Goal: Task Accomplishment & Management: Complete application form

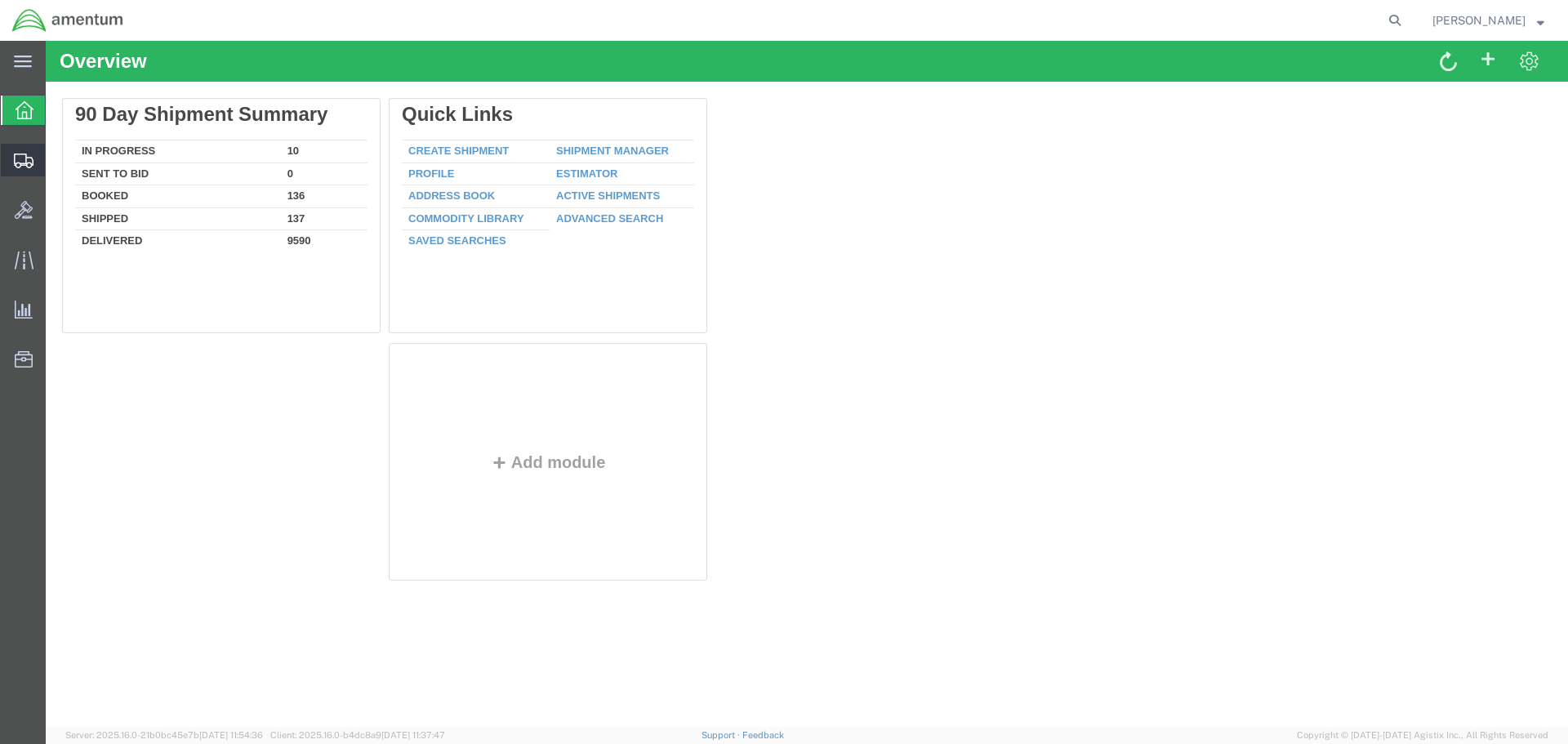
click at [0, 0] on span "Create Shipment" at bounding box center [0, 0] width 0 height 0
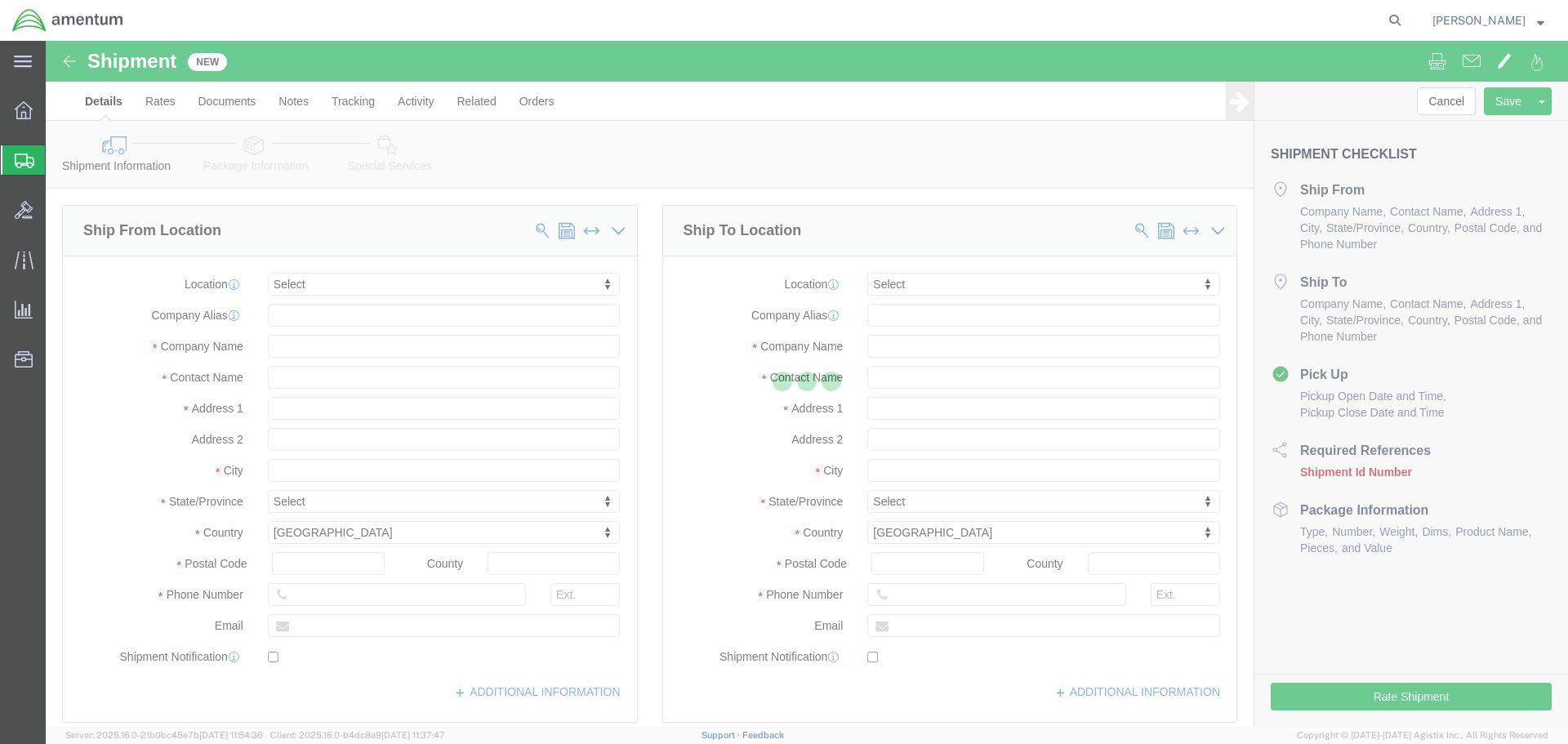
select select
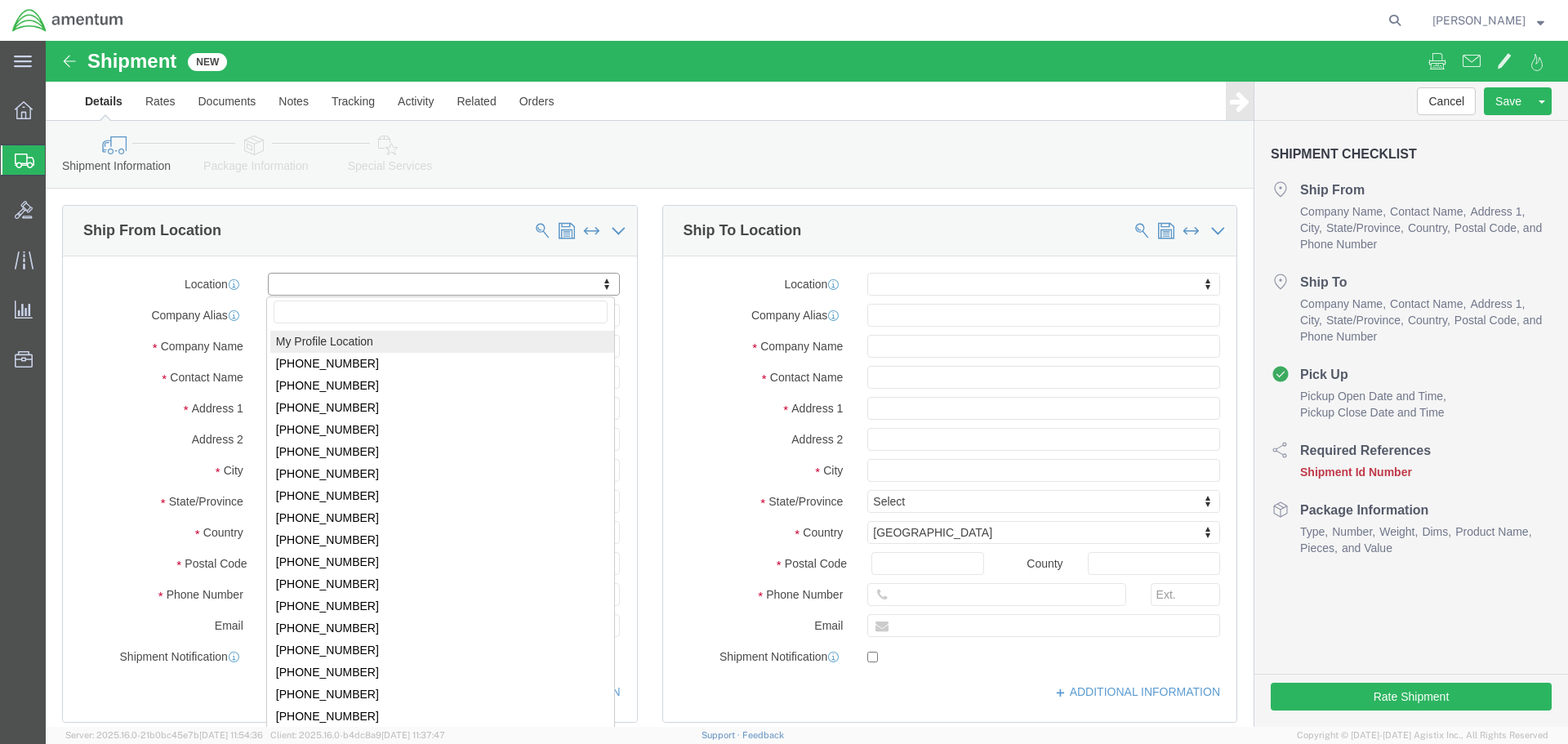
click input "text"
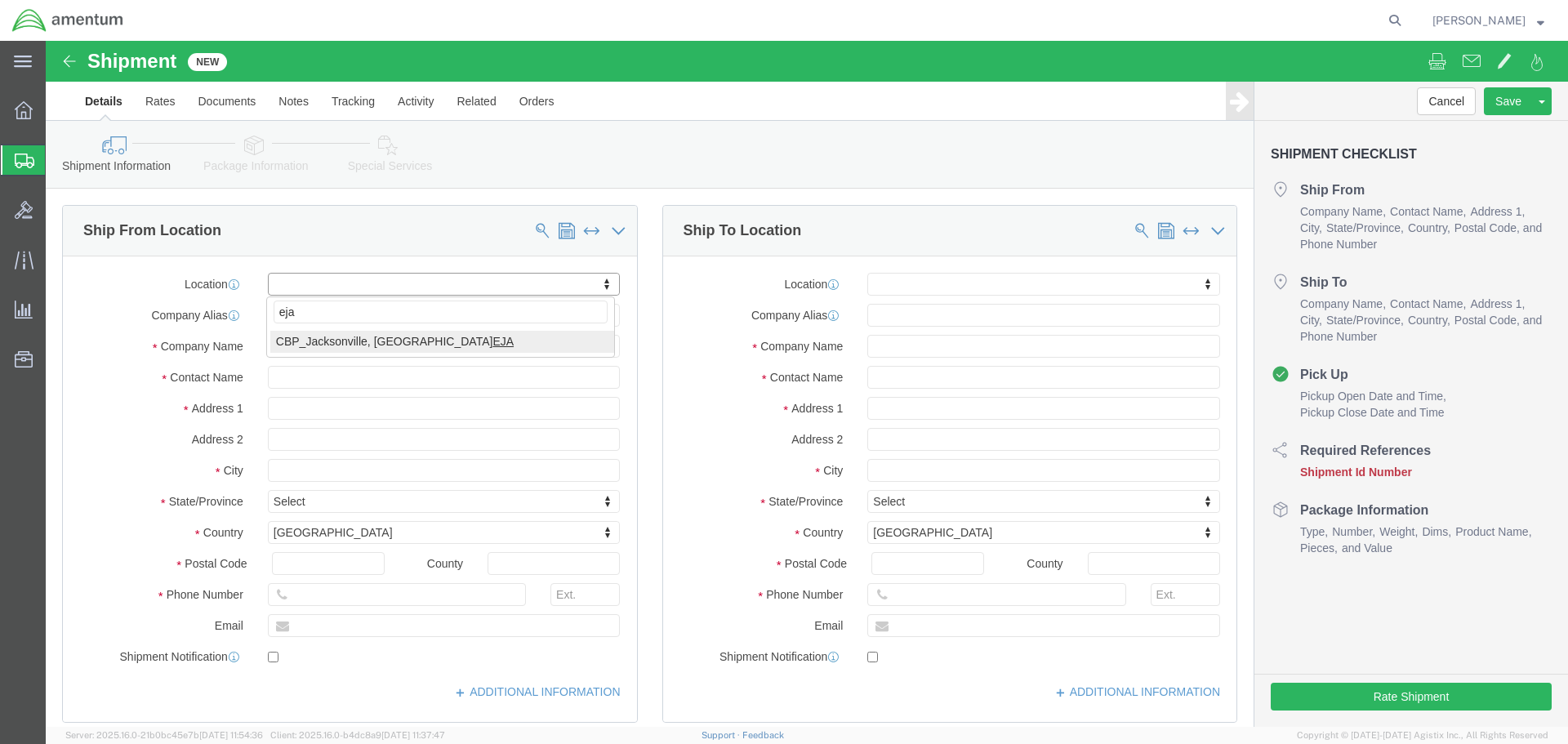
type input "eja"
select select "49930"
type input "Hangar 1002, [GEOGRAPHIC_DATA]"
type input "32212"
type input "[PHONE_NUMBER]"
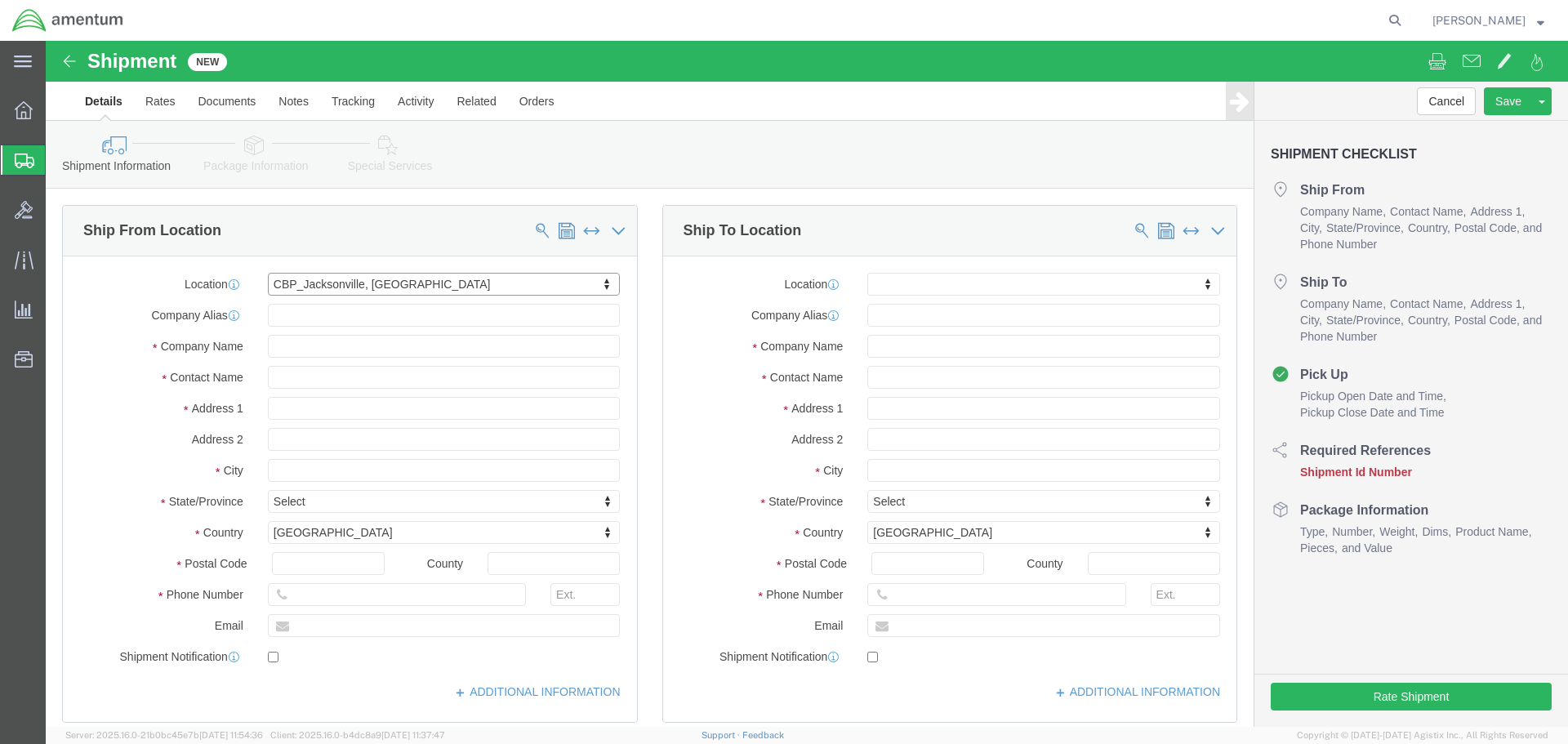
type input "Amentum Services, Inc."
type input "[GEOGRAPHIC_DATA]"
select select "FL"
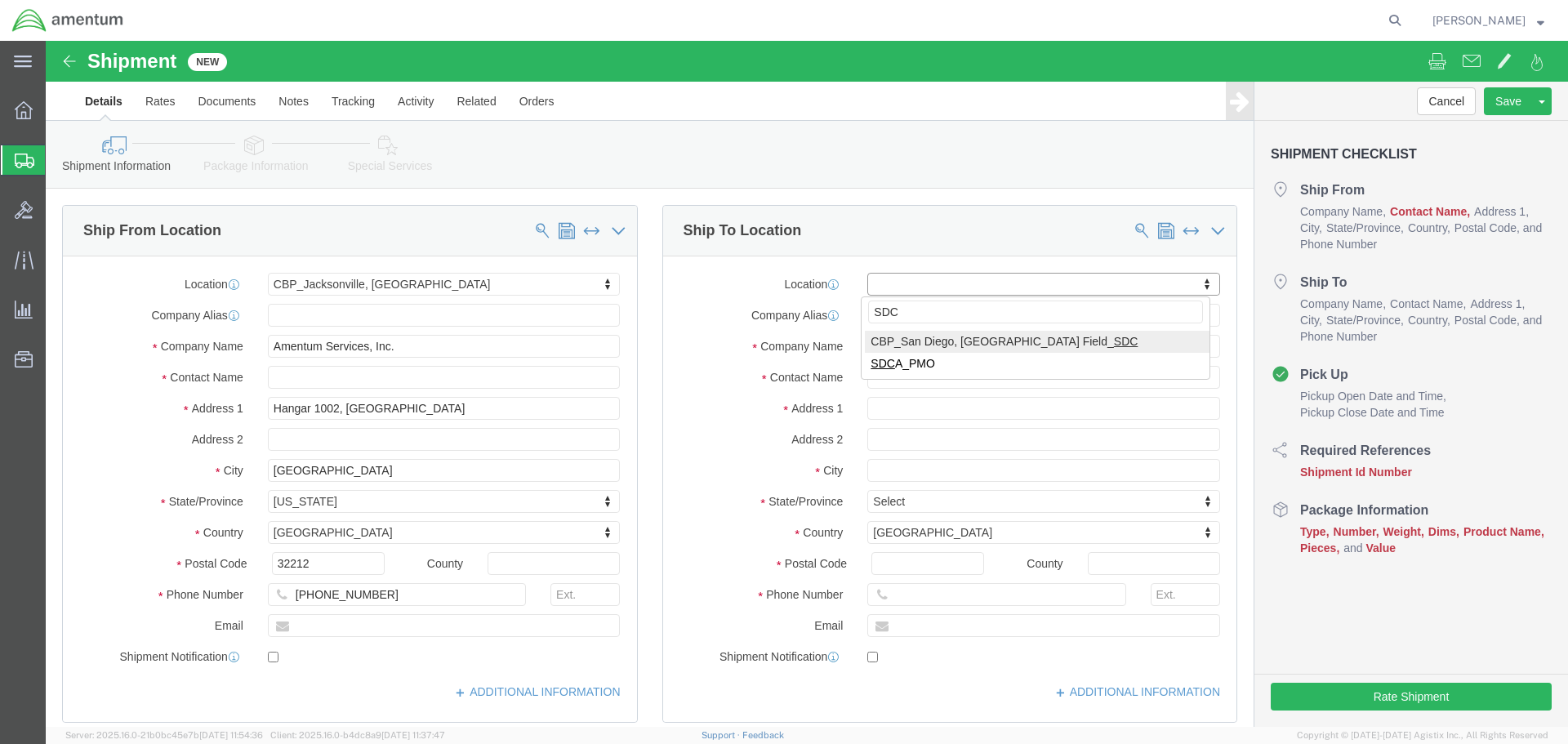
type input "SDC"
select select "49947"
type input "[STREET_ADDRESS]"
type input "92154"
type input "[PHONE_NUMBER]"
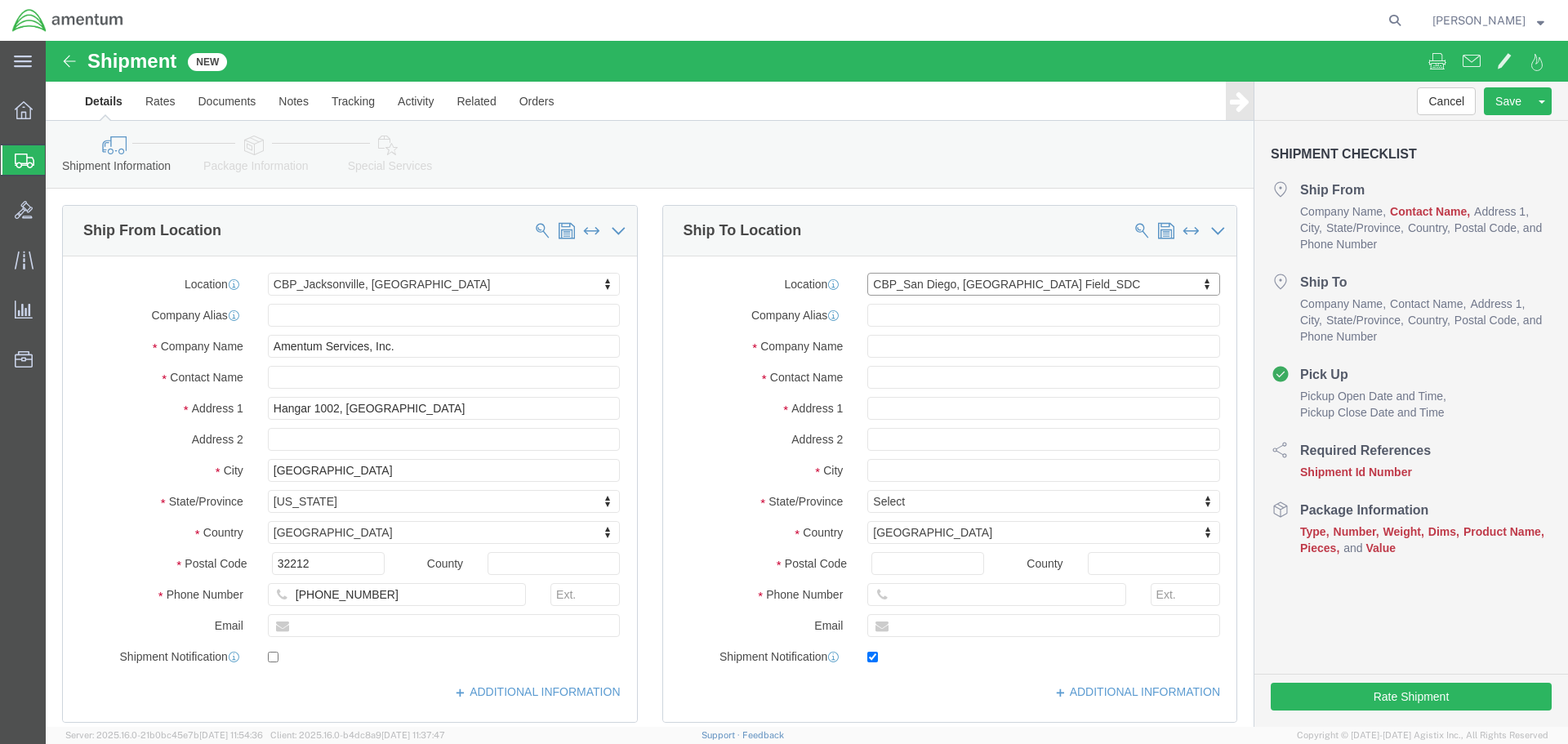
type input "[PERSON_NAME][EMAIL_ADDRESS][PERSON_NAME][DOMAIN_NAME]"
checkbox input "true"
type input "Amentum Services, Inc"
type input "[PERSON_NAME]"
type input "[GEOGRAPHIC_DATA]"
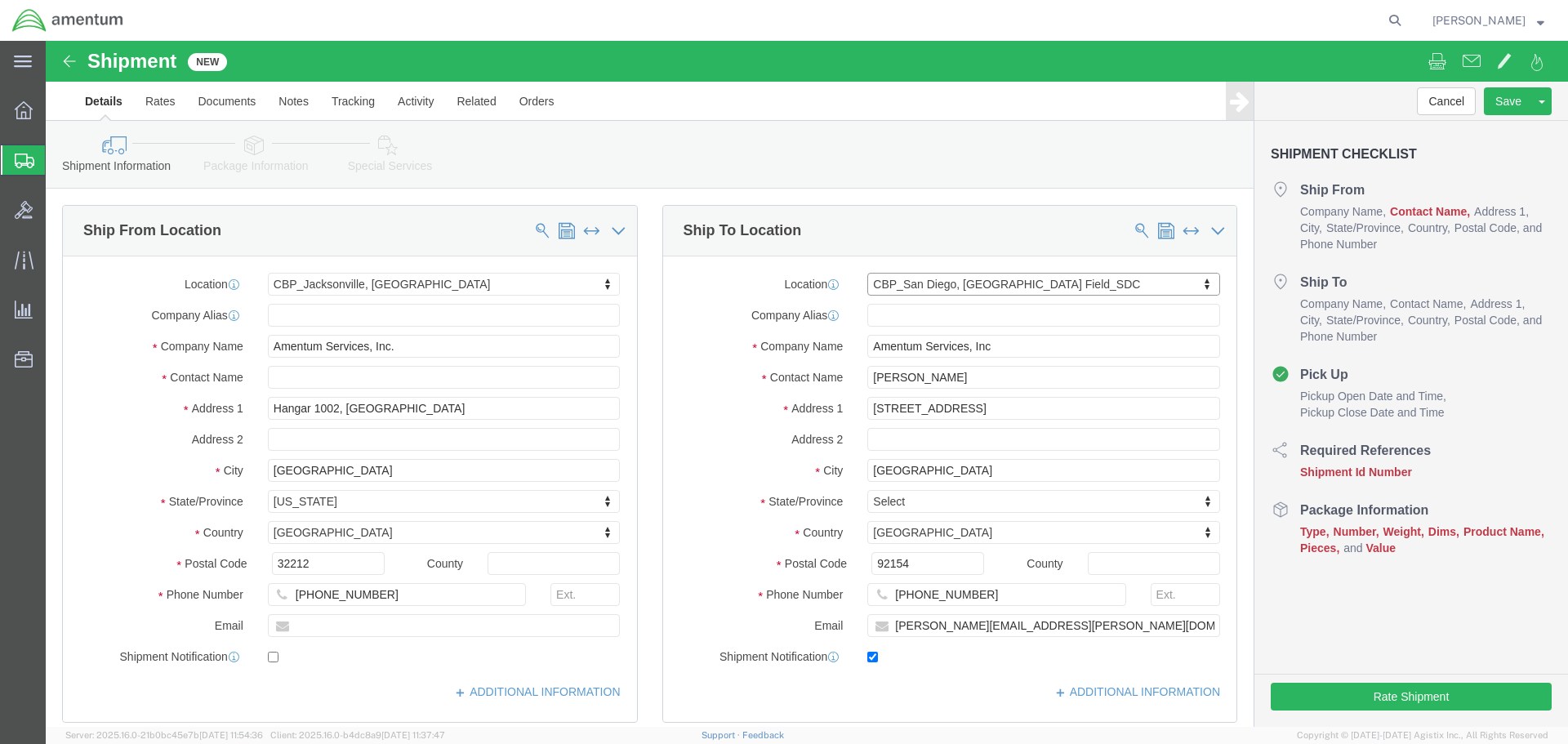
select select "CA"
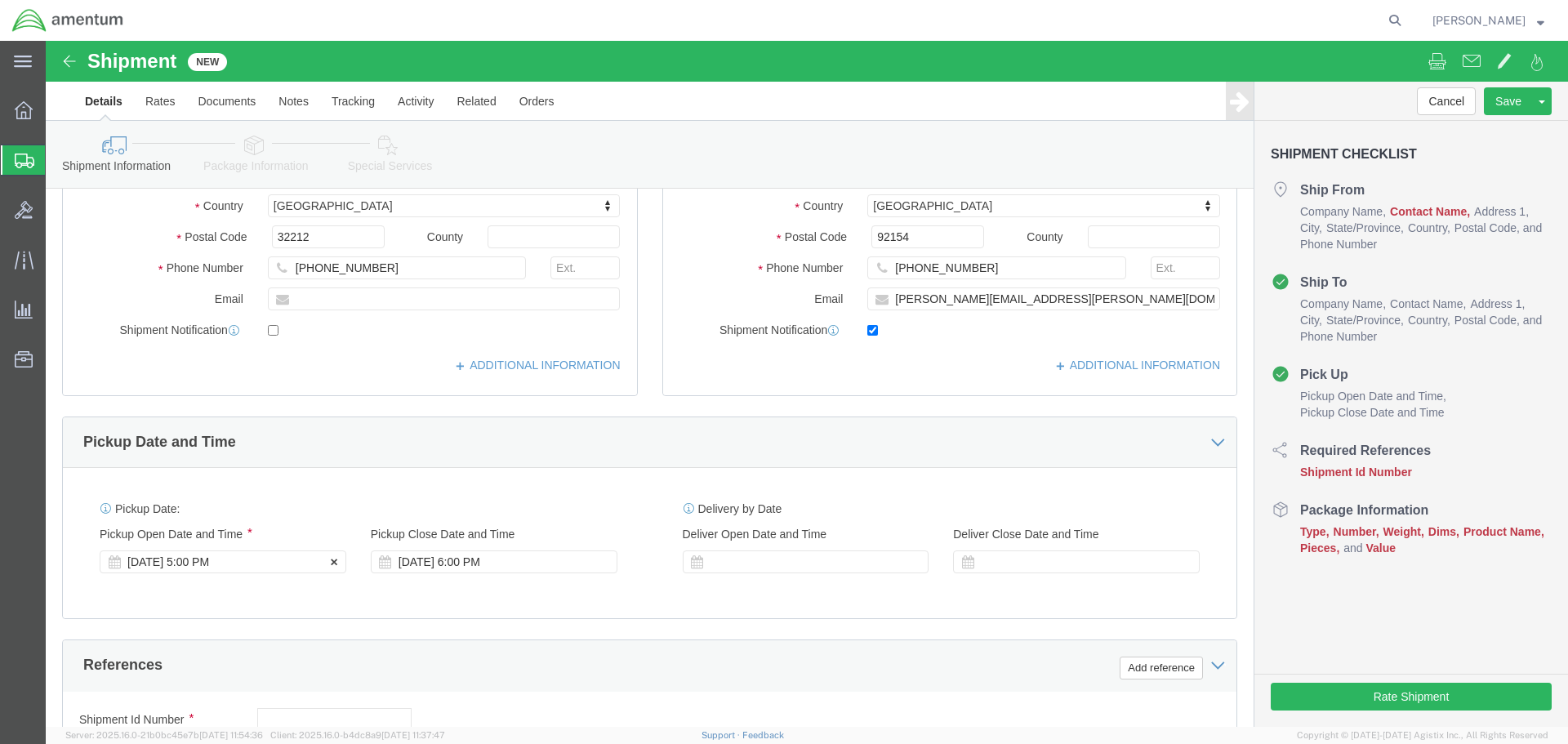
click div "[DATE] 5:00 PM"
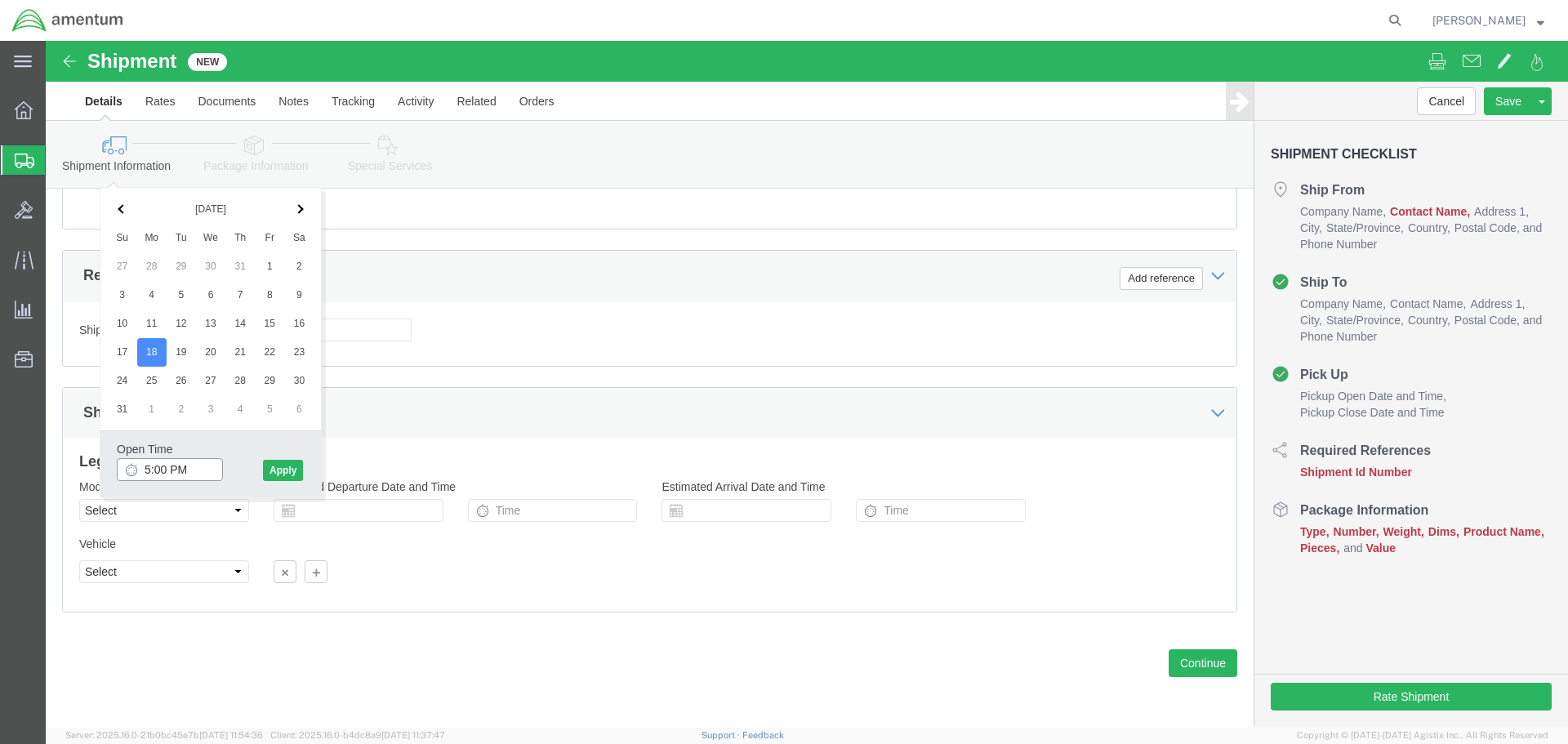
click input "5:00 PM"
type input "8:00 AM"
click button "Apply"
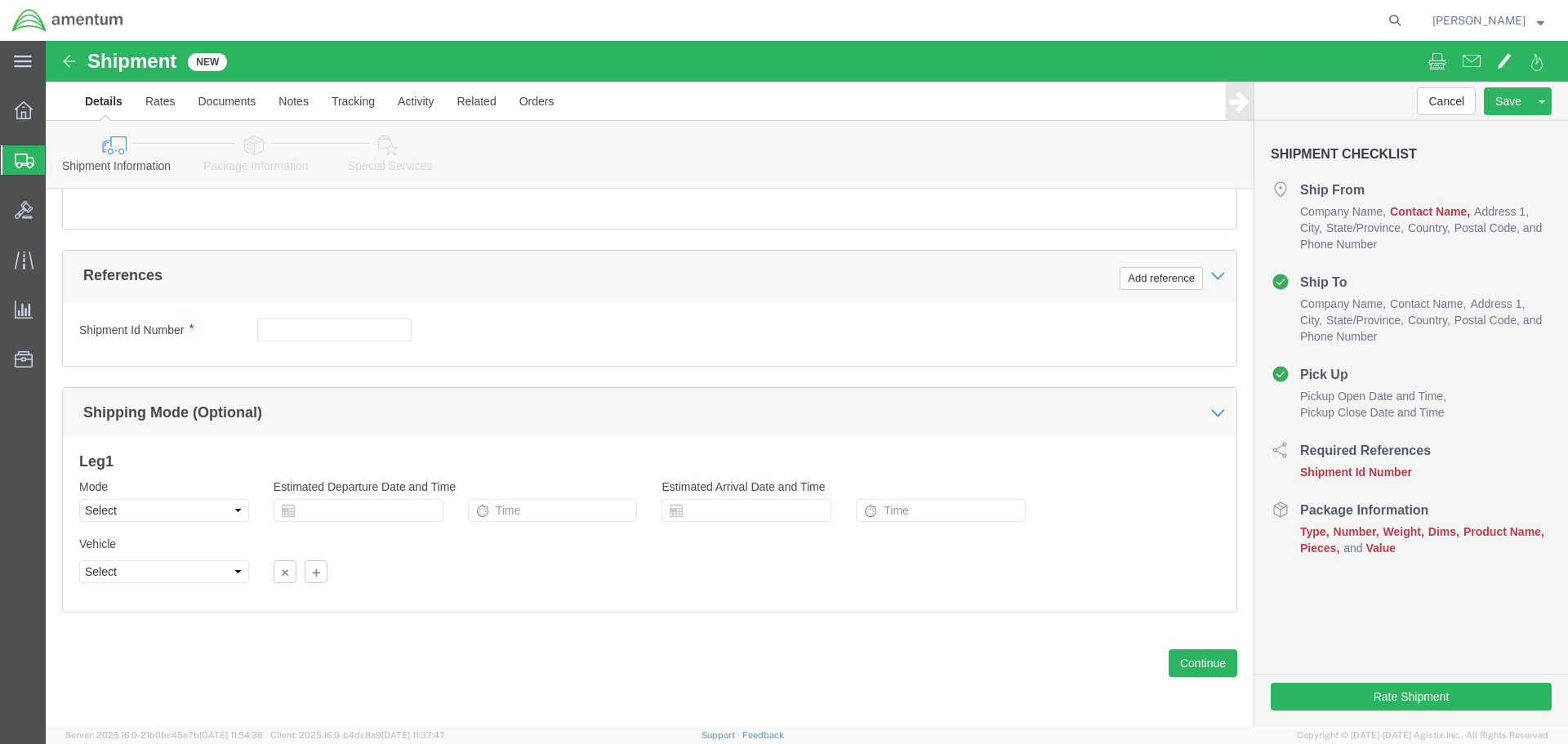
scroll to position [471, 0]
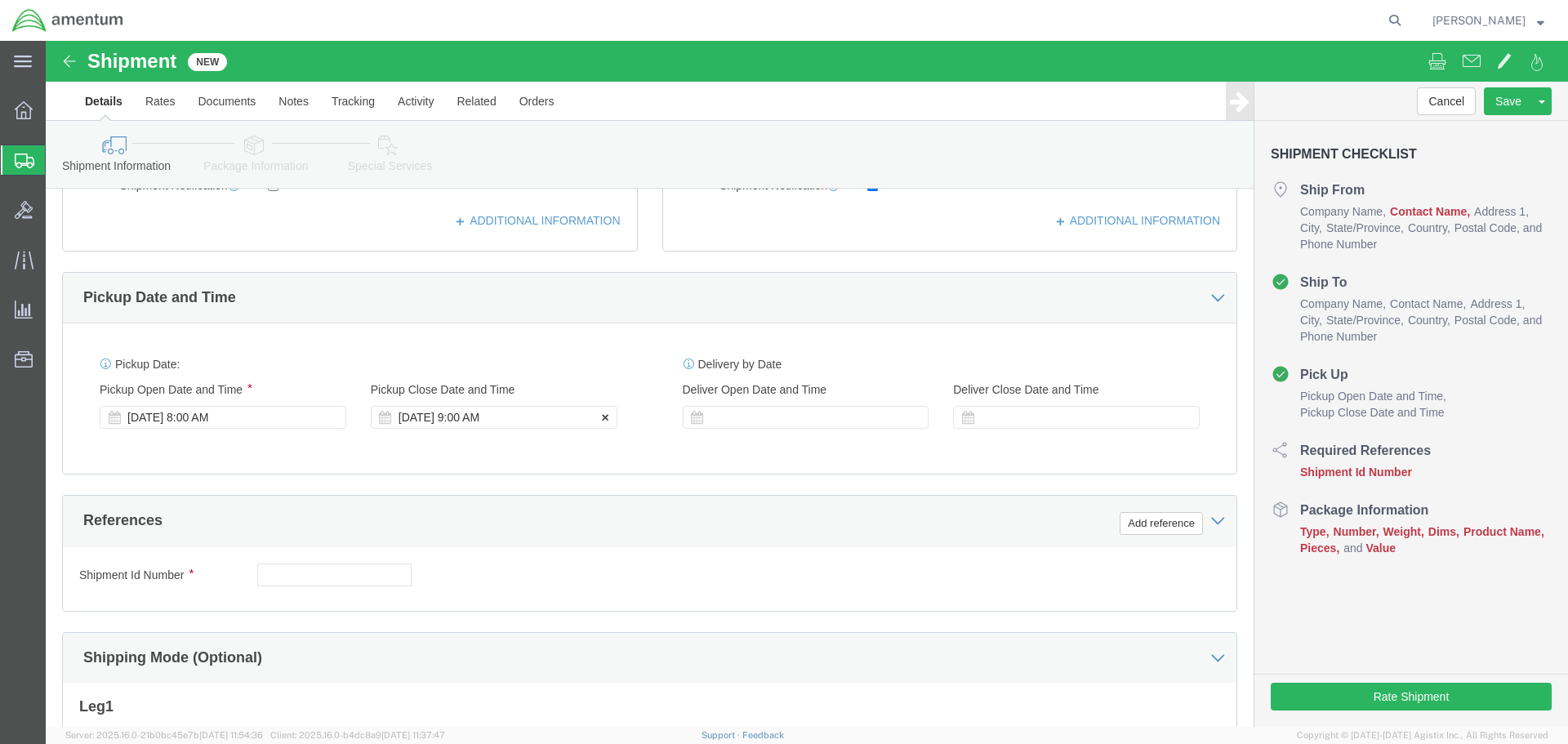
click div "[DATE] 9:00 AM"
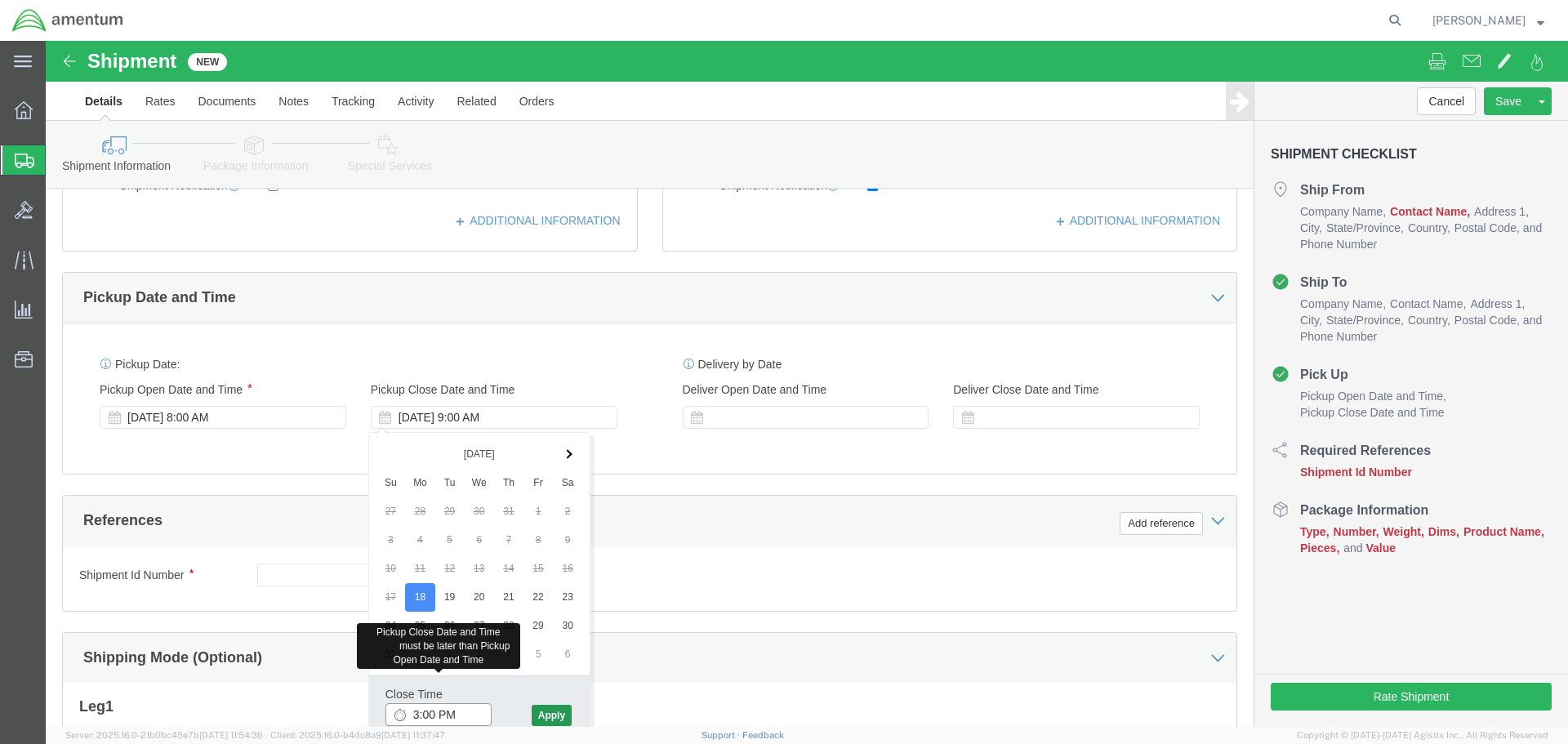
type input "3:00 PM"
click button "Apply"
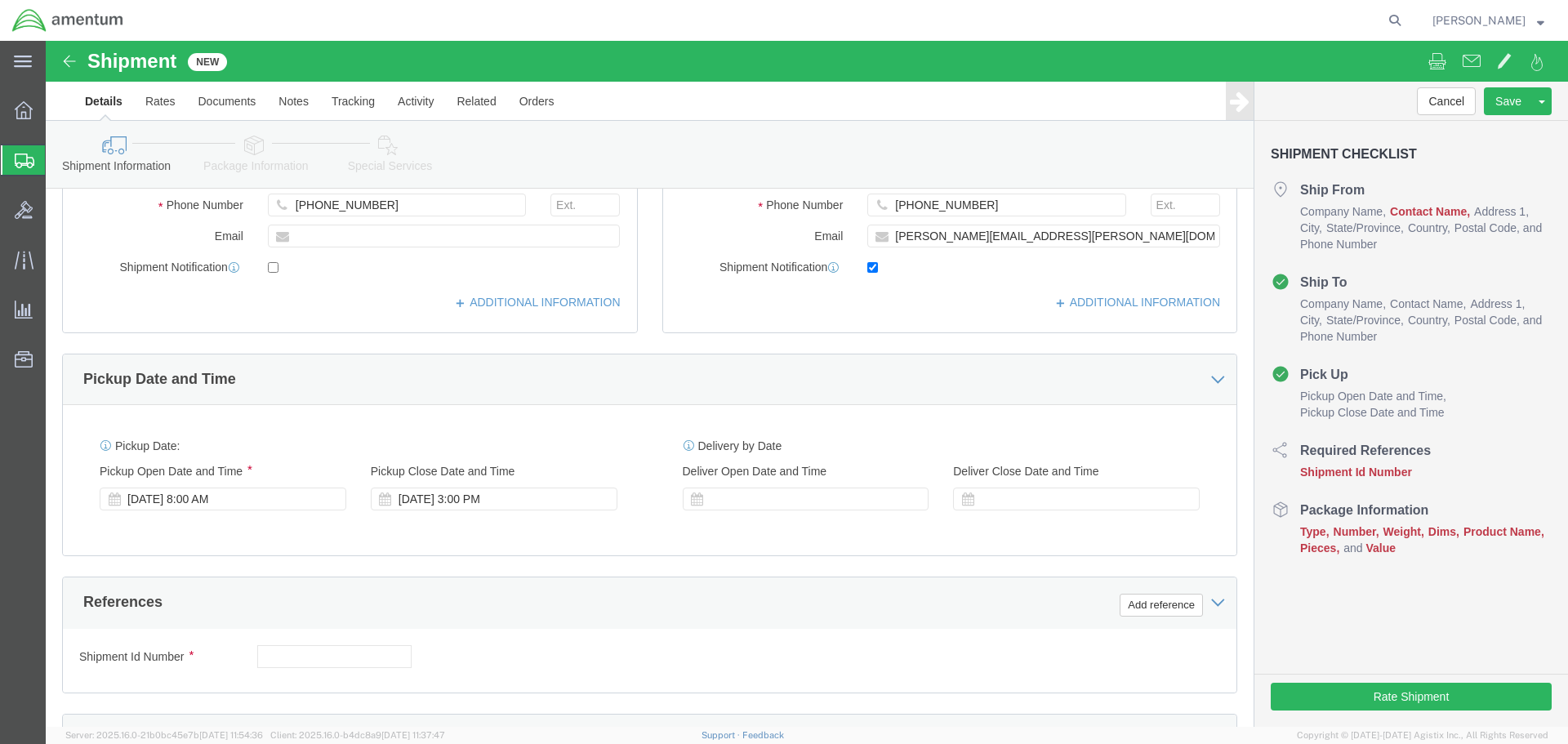
scroll to position [553, 0]
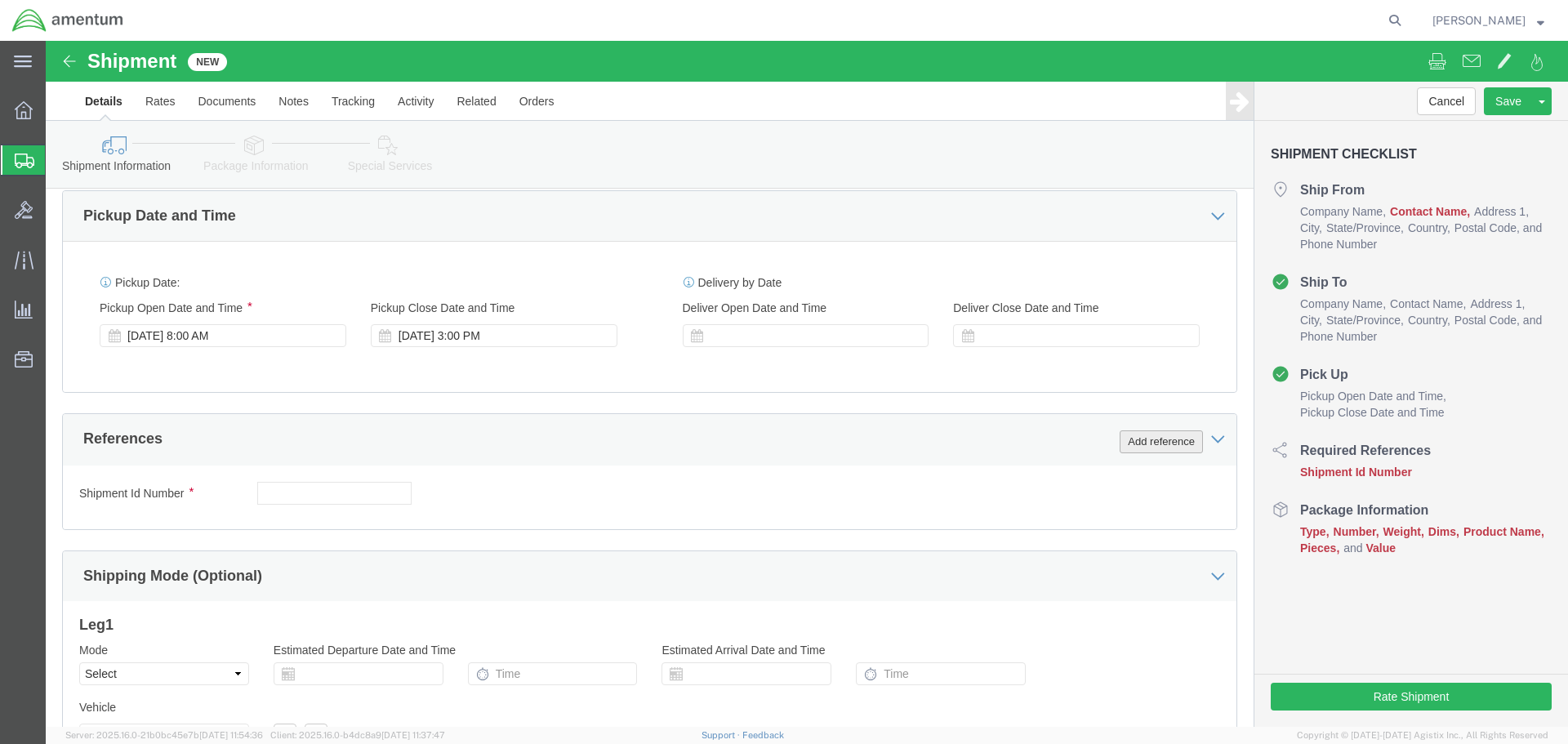
click button "Add reference"
click input "text"
paste input "6118.03.03.2219.000.EJA.0000"
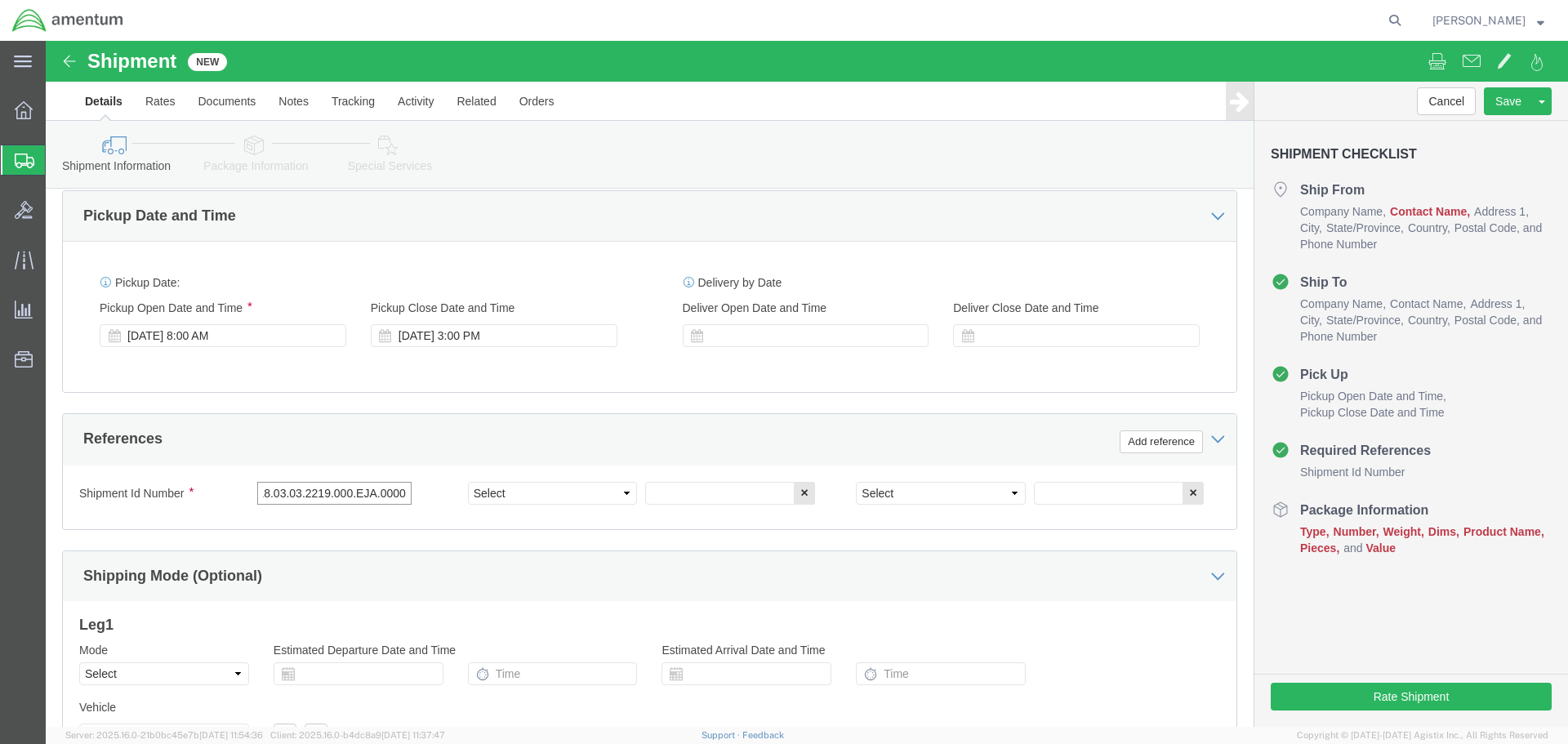
type input "6118.03.03.2219.000.EJA.0000"
click select "Select Account Type Activity ID Airline Appointment Number ASN Batch Request # …"
select select "CUSTREF"
click select "Select Account Type Activity ID Airline Appointment Number ASN Batch Request # …"
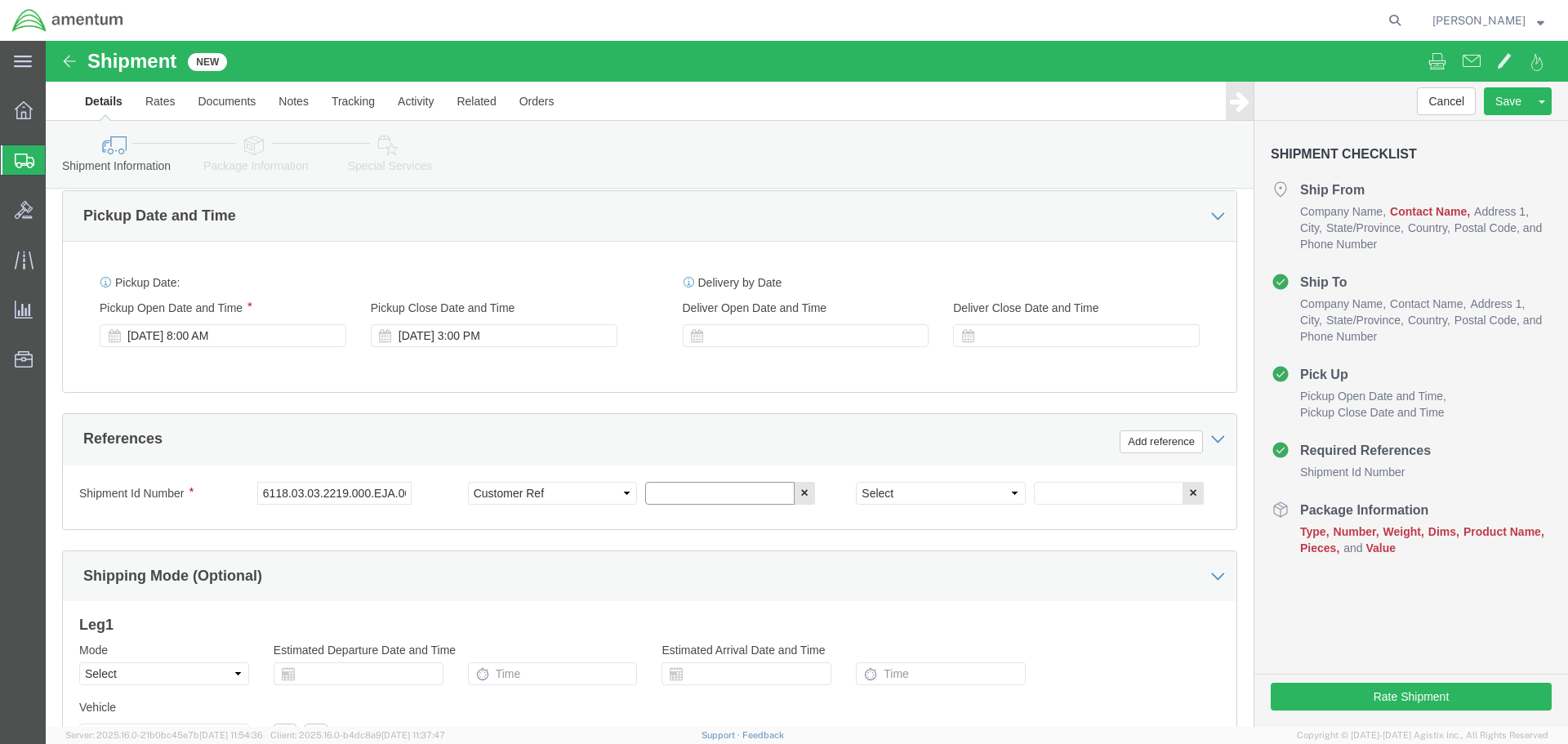
click input "text"
type input "NUT"
click select "Select Account Type Activity ID Airline Appointment Number ASN Batch Request # …"
select select "DEPT"
click select "Select Account Type Activity ID Airline Appointment Number ASN Batch Request # …"
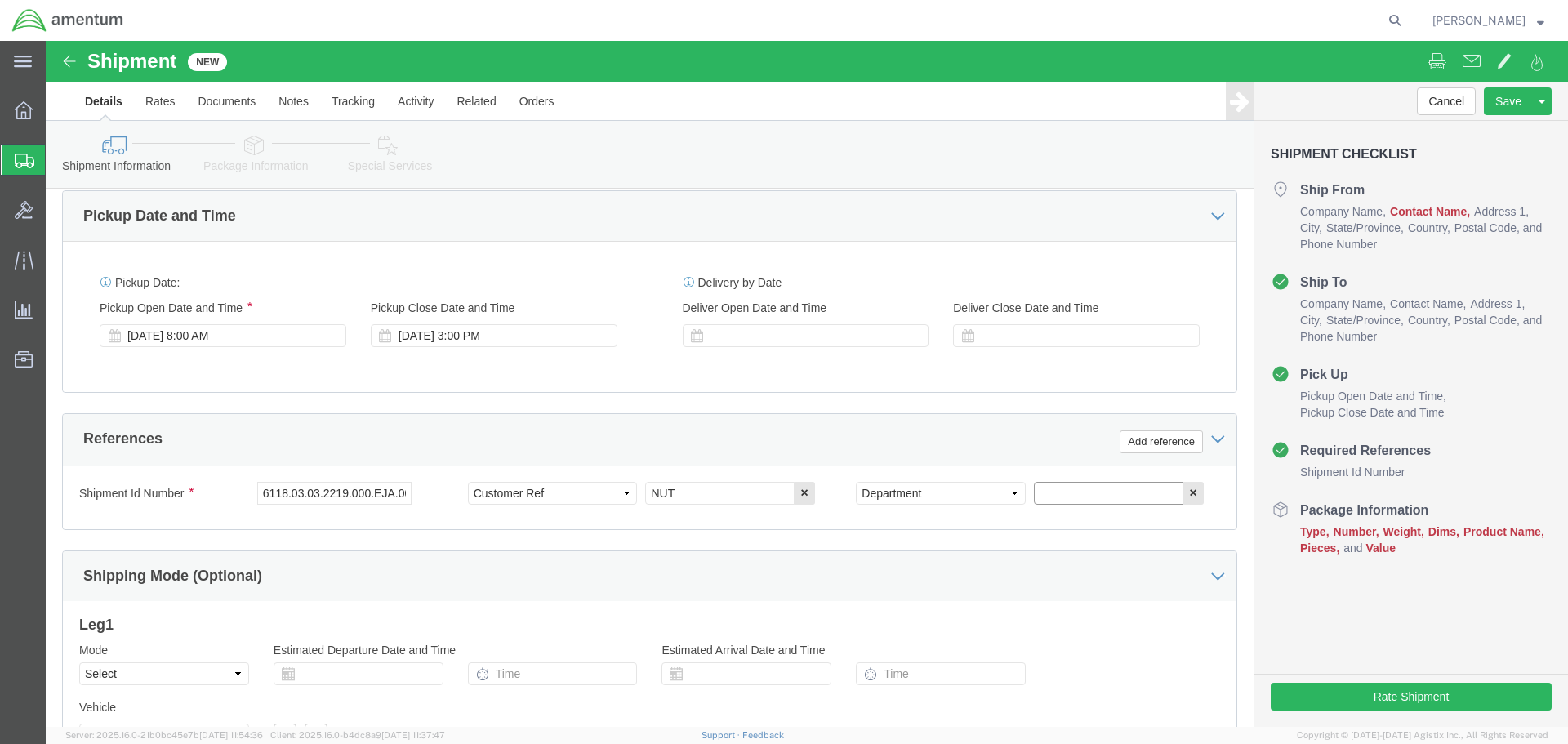
click input "text"
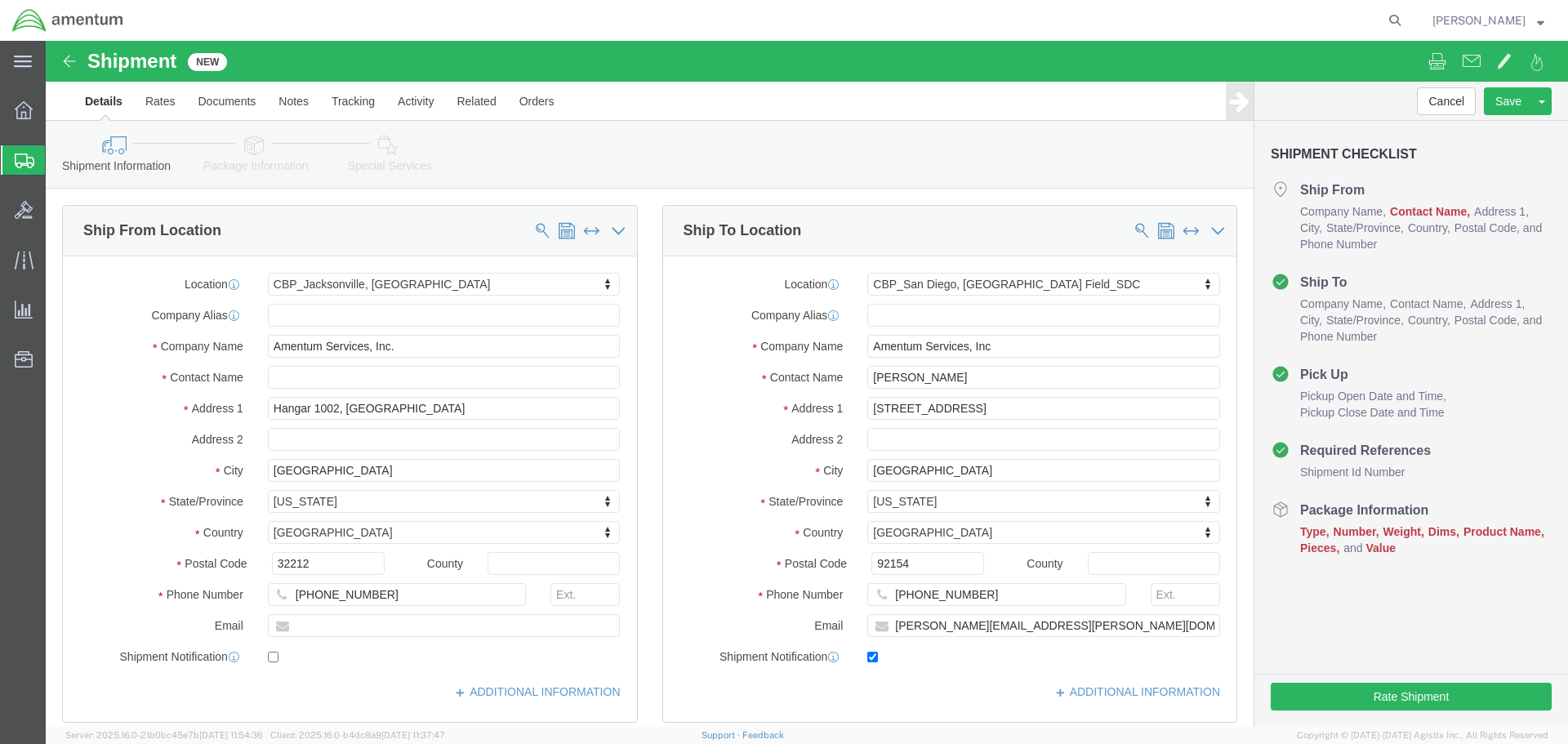
type input "CBP"
click input "text"
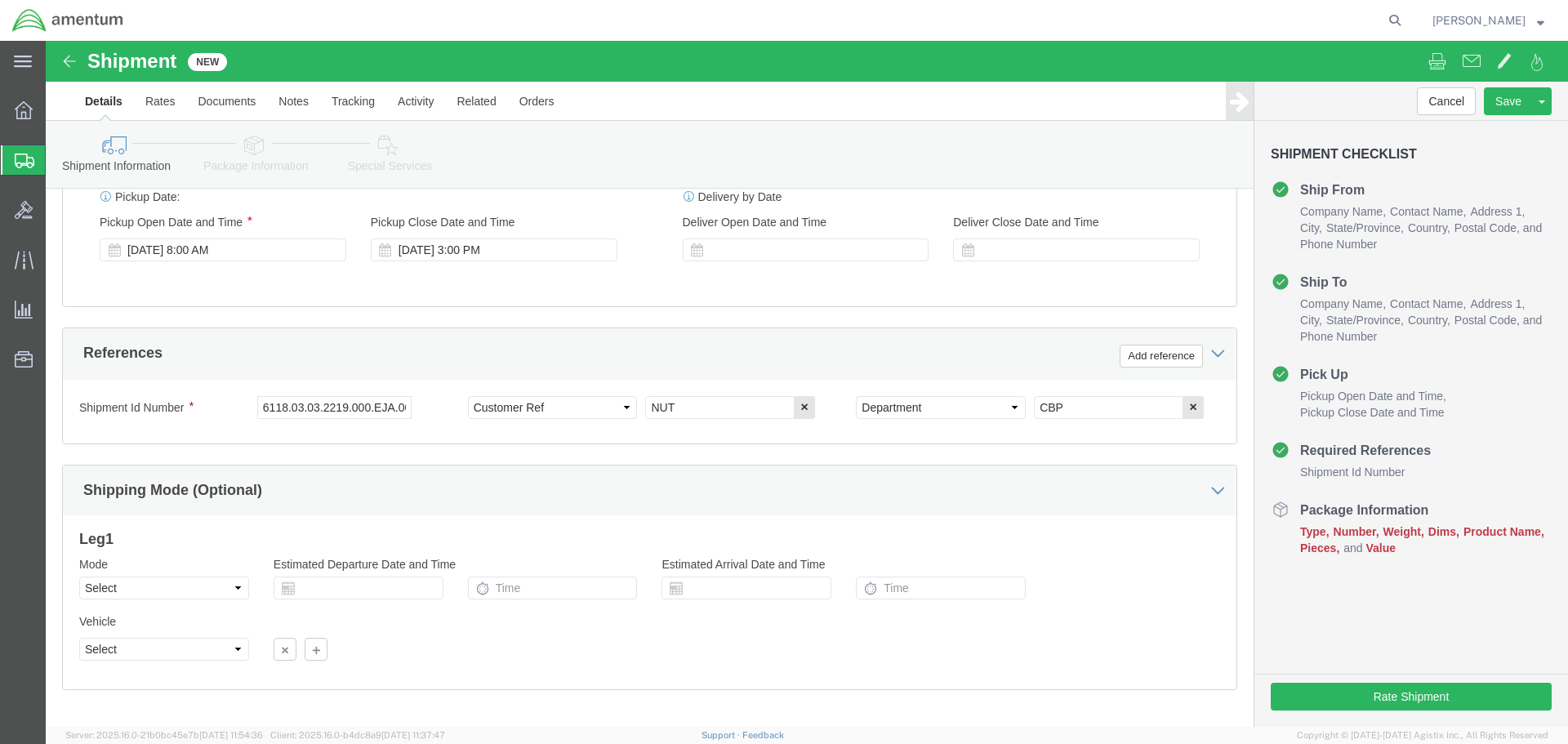
scroll to position [717, 0]
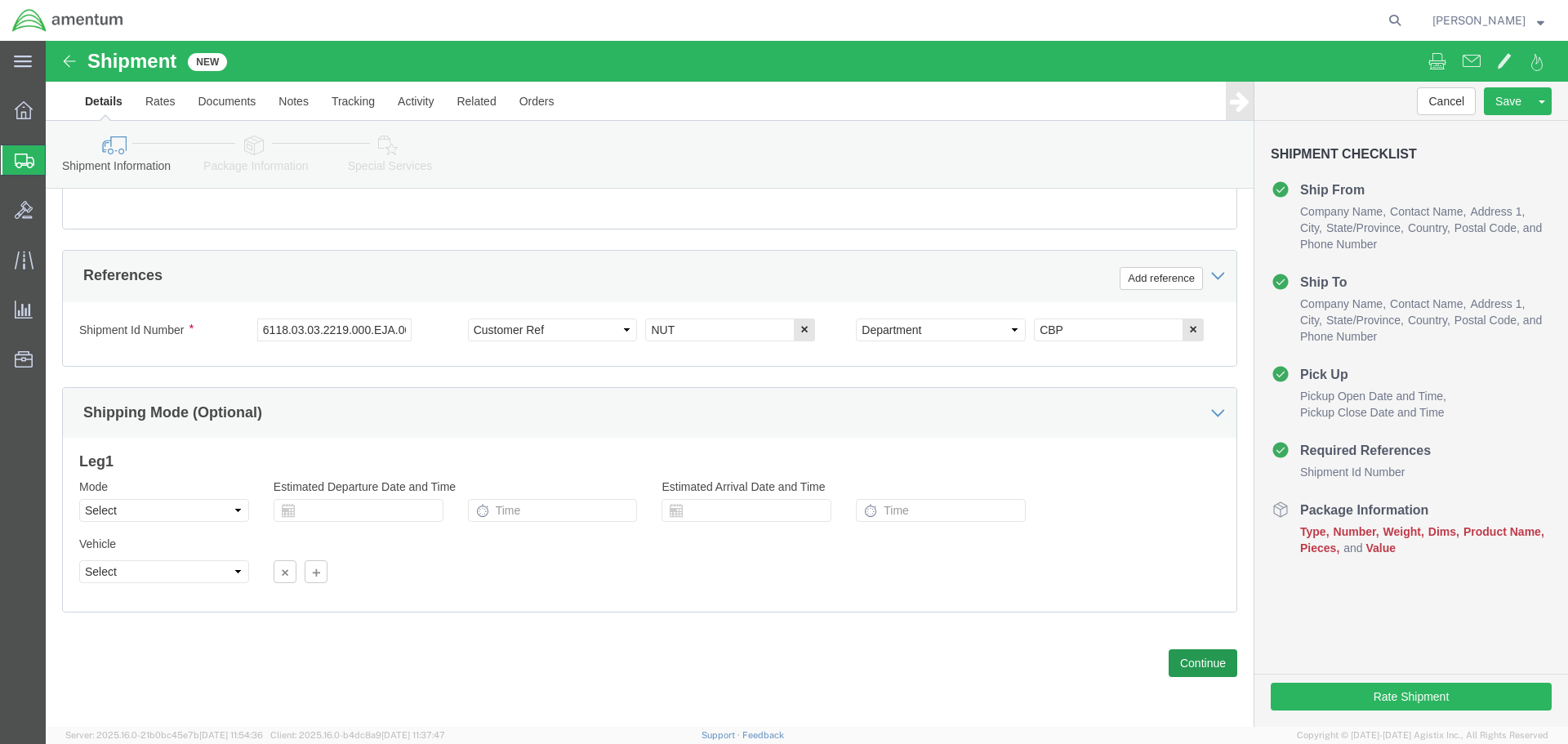
type input "[PERSON_NAME]"
click button "Continue"
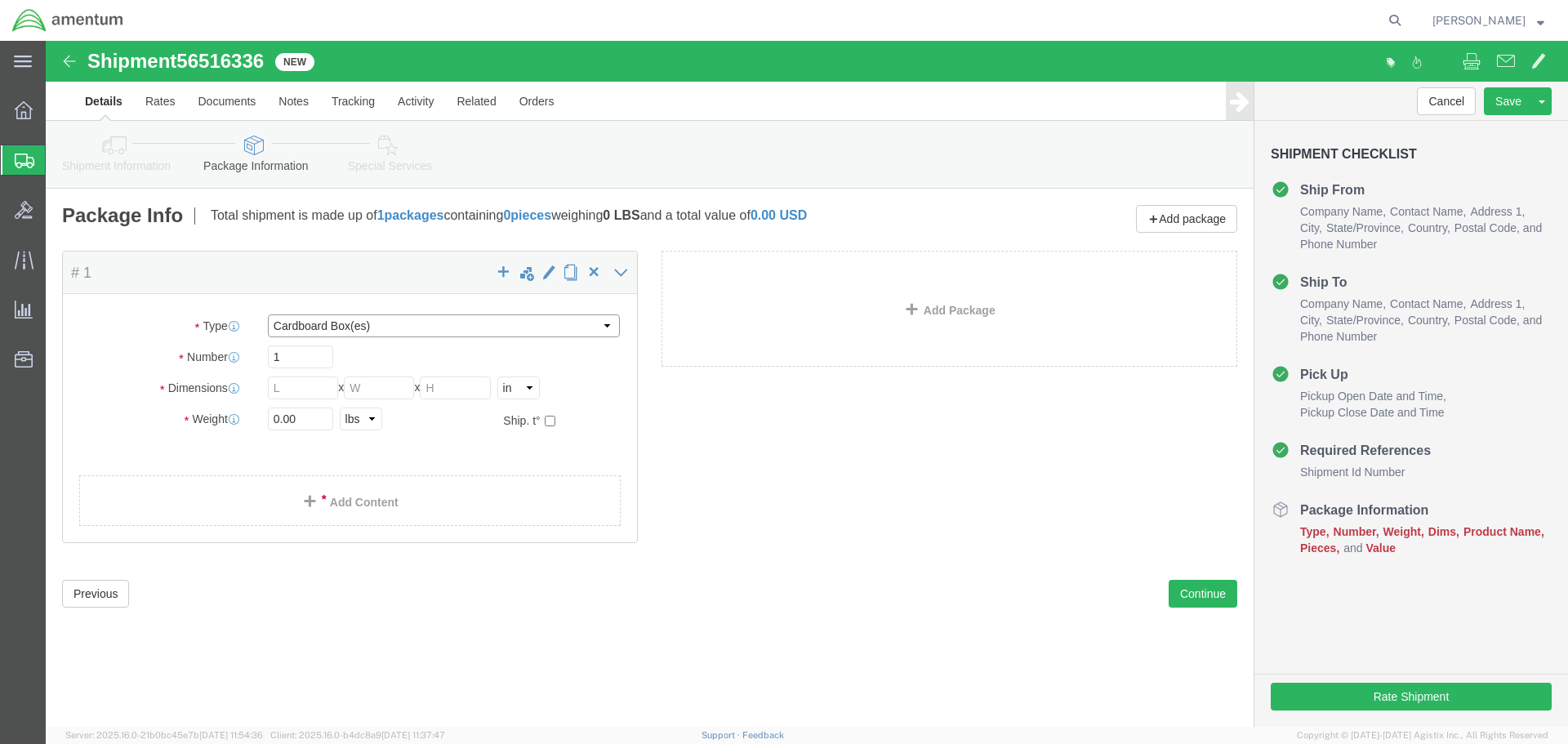
click select "Select BCK Boxes Bale(s) Basket(s) Bolt(s) Bottle(s) Buckets Bulk Bundle(s) Can…"
select select "ENV"
click select "Select BCK Boxes Bale(s) Basket(s) Bolt(s) Bottle(s) Buckets Bulk Bundle(s) Can…"
type input "9.50"
type input "12.50"
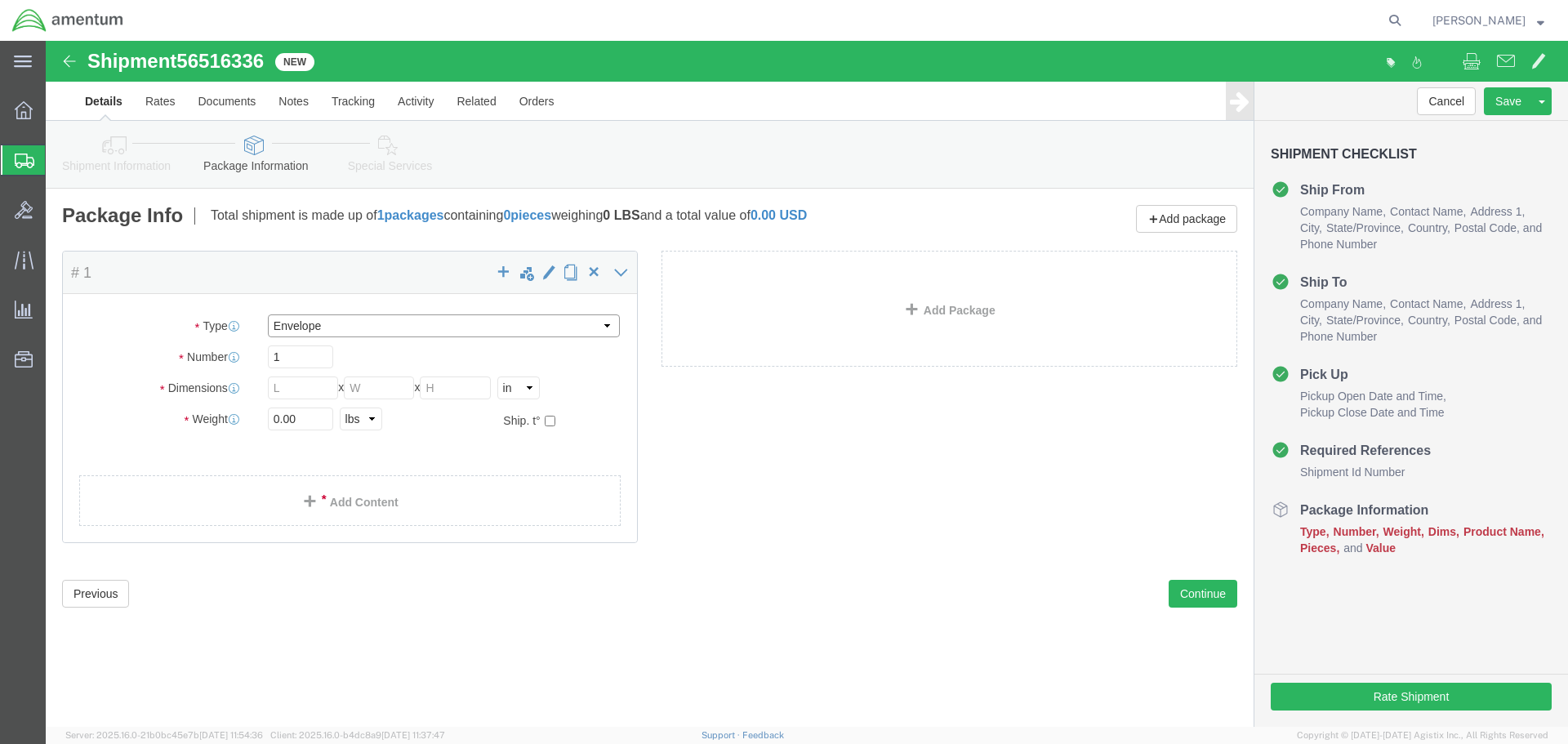
type input "0.25"
type input "1"
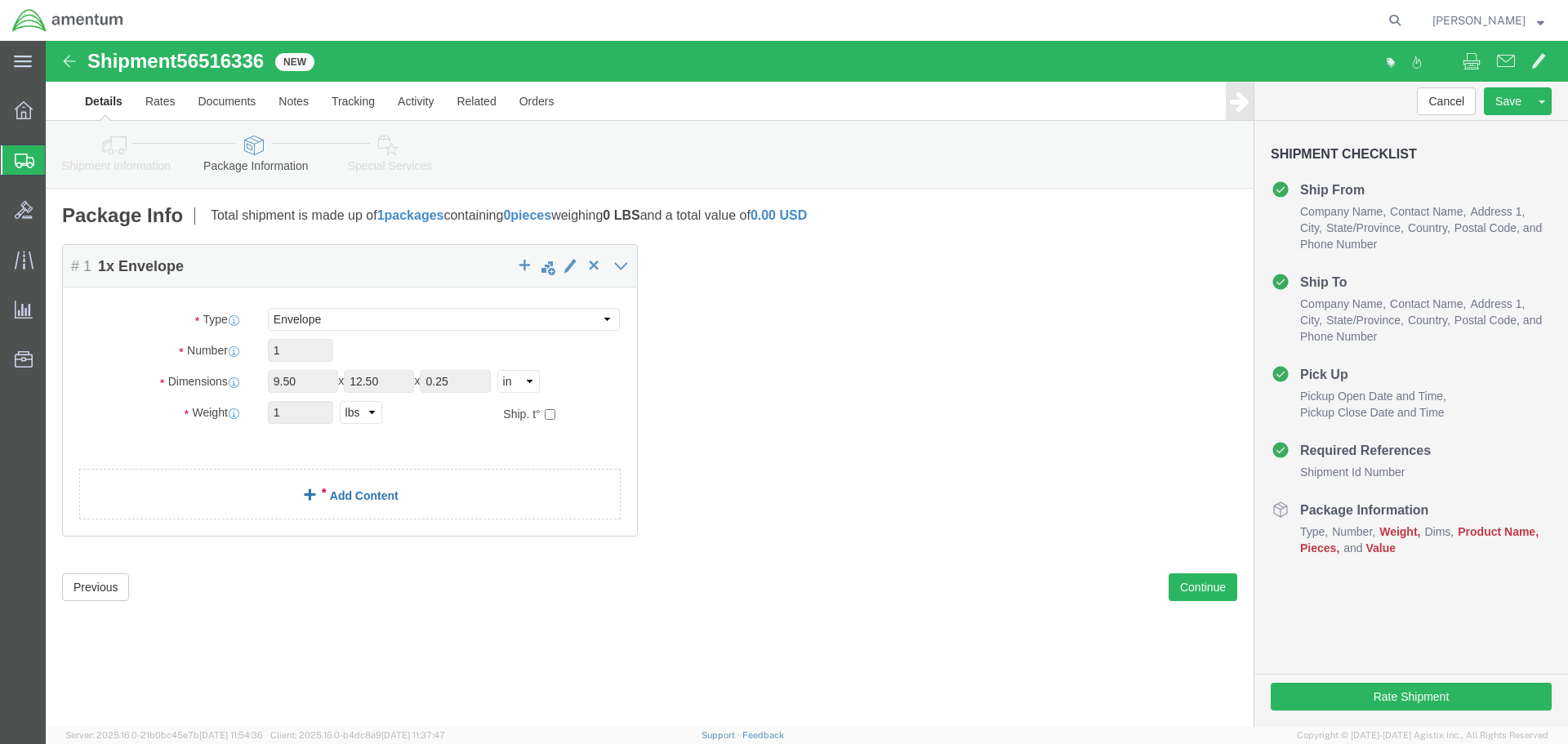
click link "Add Content"
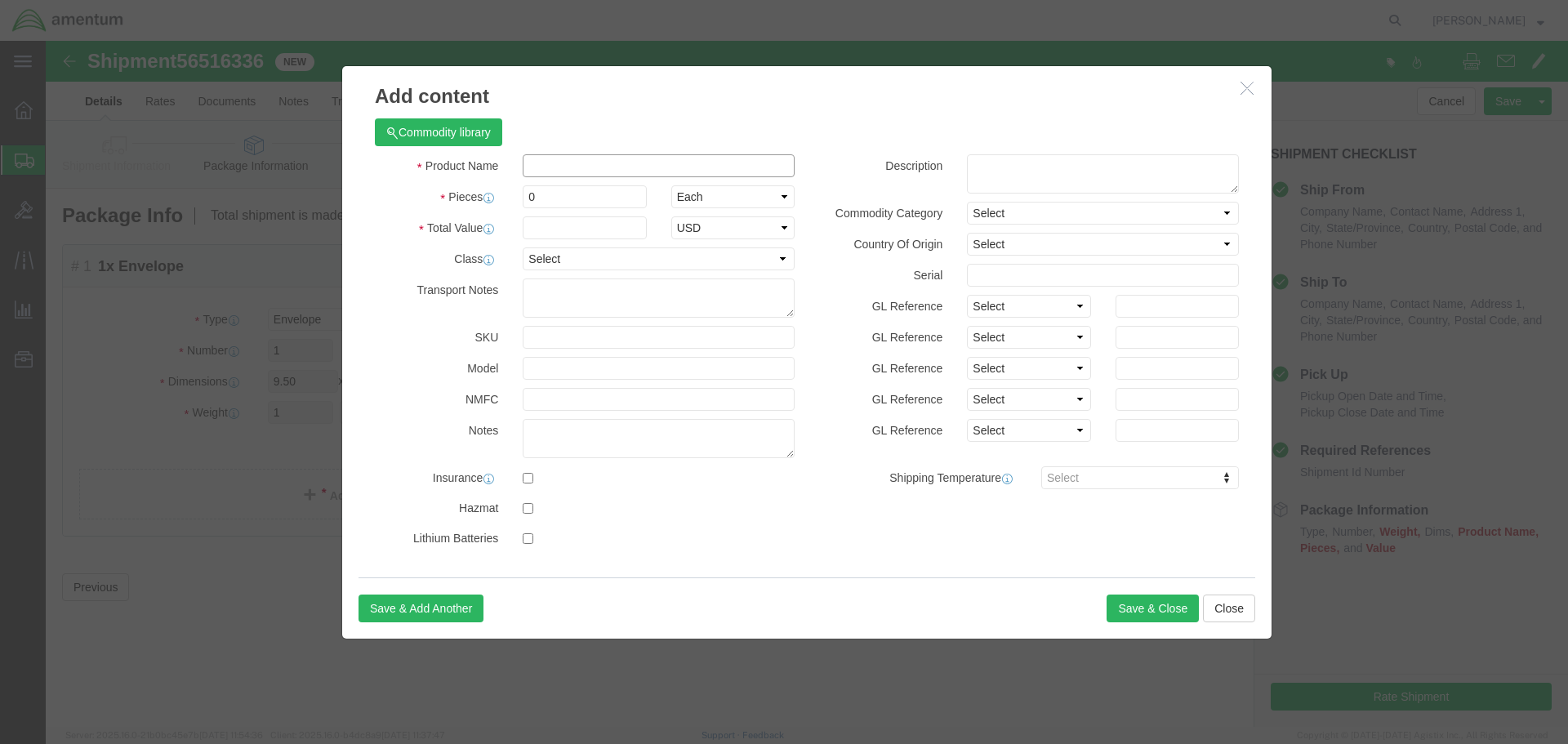
click input "text"
type input "NUT"
drag, startPoint x: 513, startPoint y: 155, endPoint x: 458, endPoint y: 155, distance: 55.0
click div "Pieces 0 Select Bag Barrels 100Board Feet Bottle Box Blister Pack Carats Can Ca…"
type input "1"
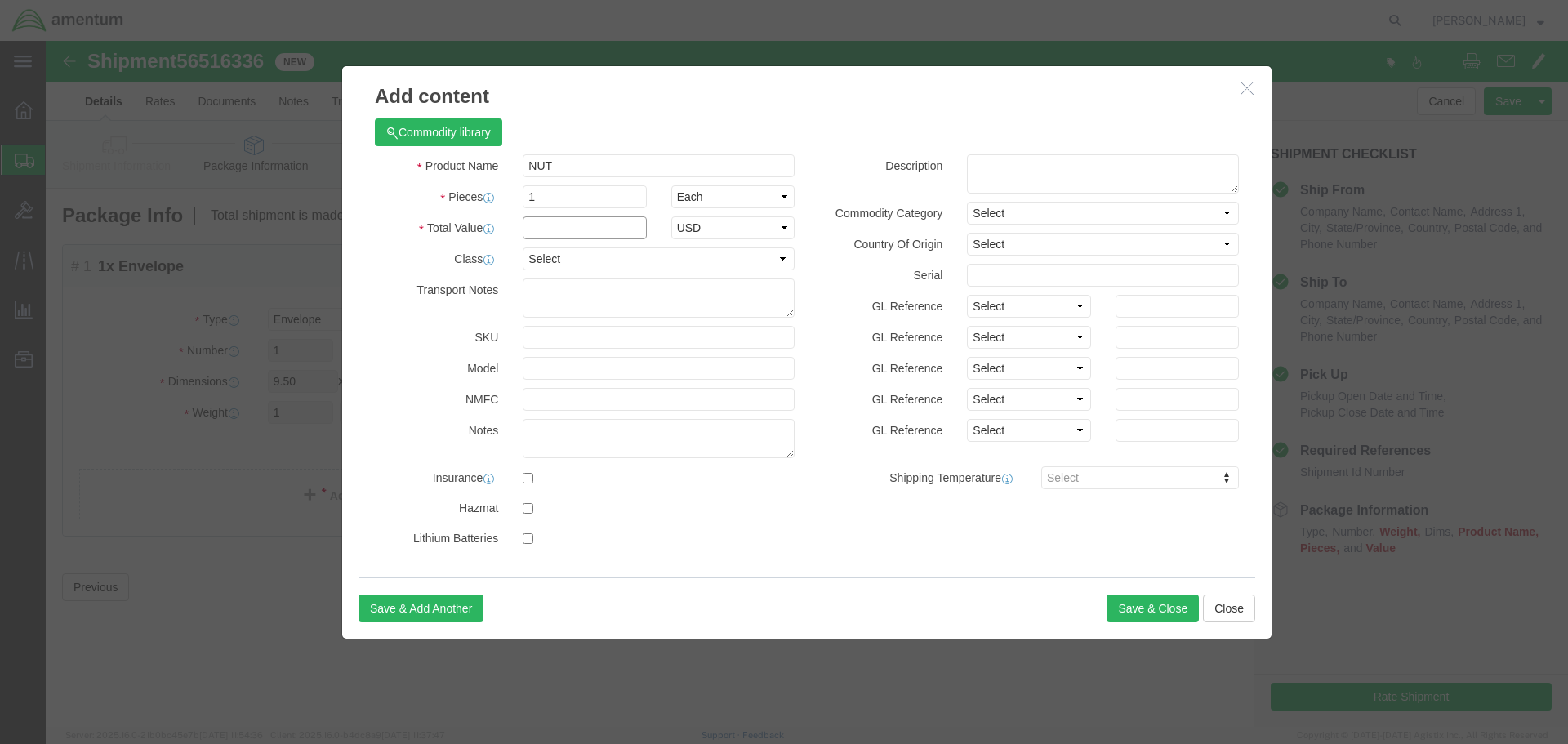
click input "text"
type input "10.00"
click textarea
click button "Save & Close"
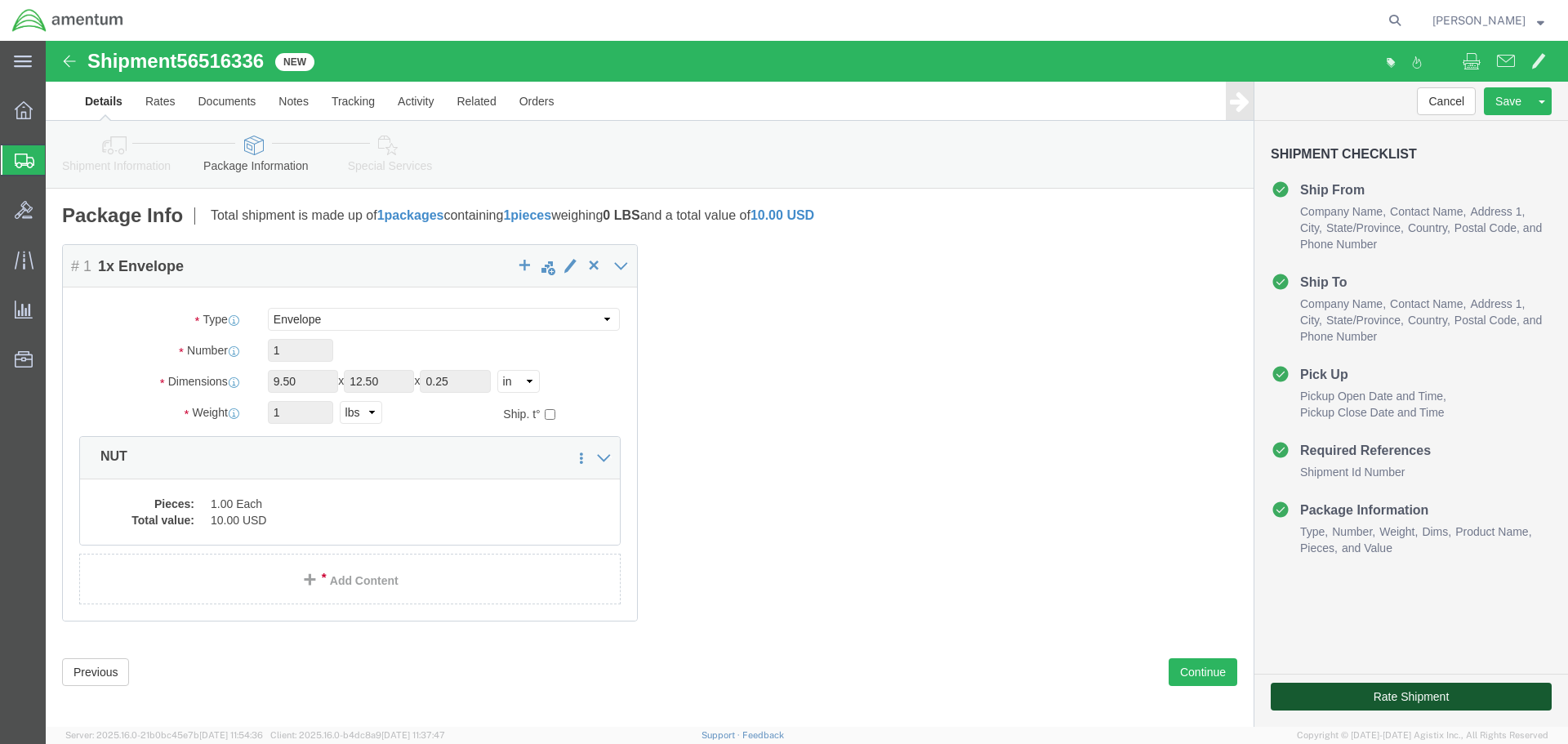
drag, startPoint x: 1340, startPoint y: 660, endPoint x: 777, endPoint y: 507, distance: 583.4
click button "Rate Shipment"
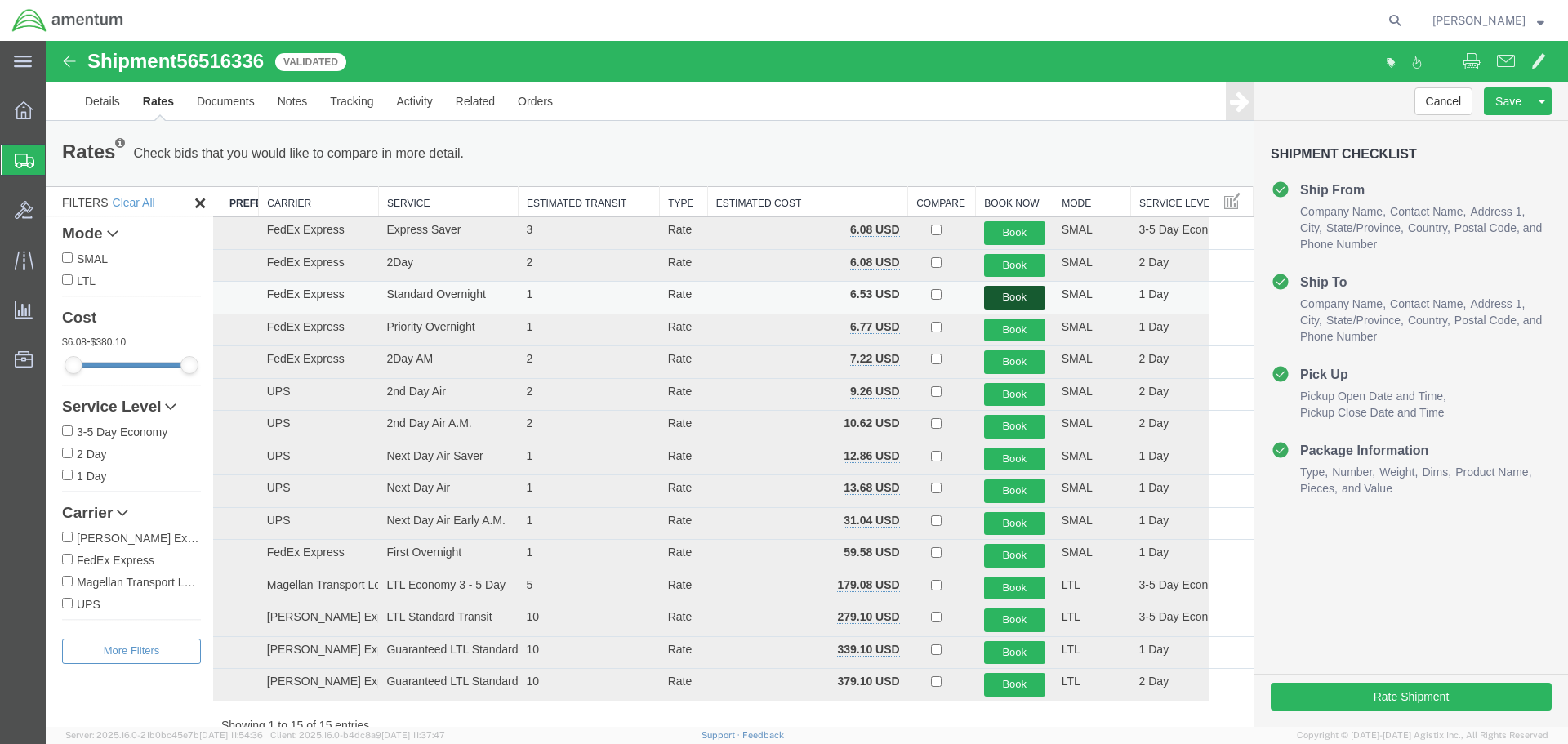
click at [1010, 290] on button "Book" at bounding box center [1015, 297] width 61 height 23
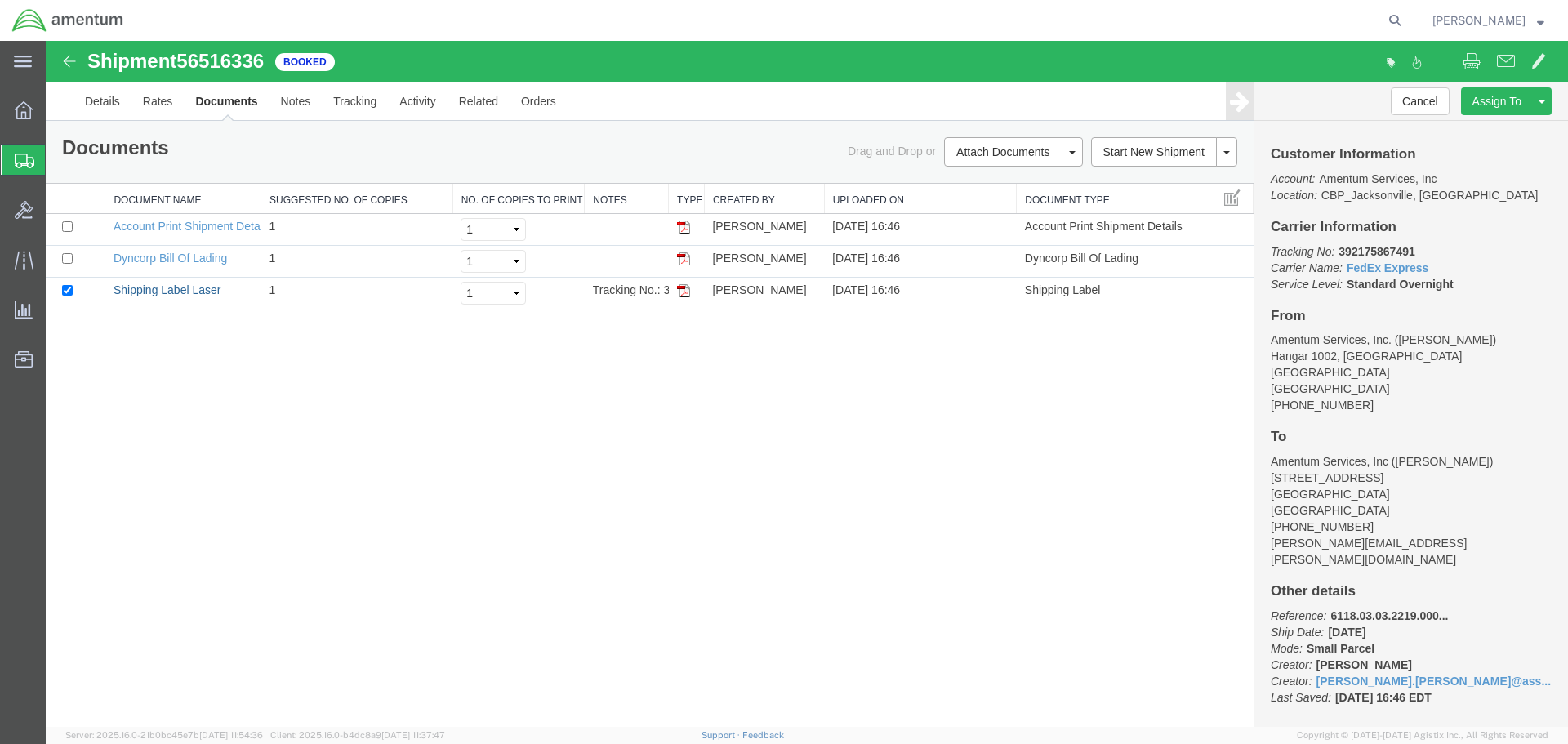
drag, startPoint x: 138, startPoint y: 294, endPoint x: 891, endPoint y: 471, distance: 773.5
click at [138, 294] on link "Shipping Label Laser" at bounding box center [167, 289] width 108 height 13
